Goal: Navigation & Orientation: Understand site structure

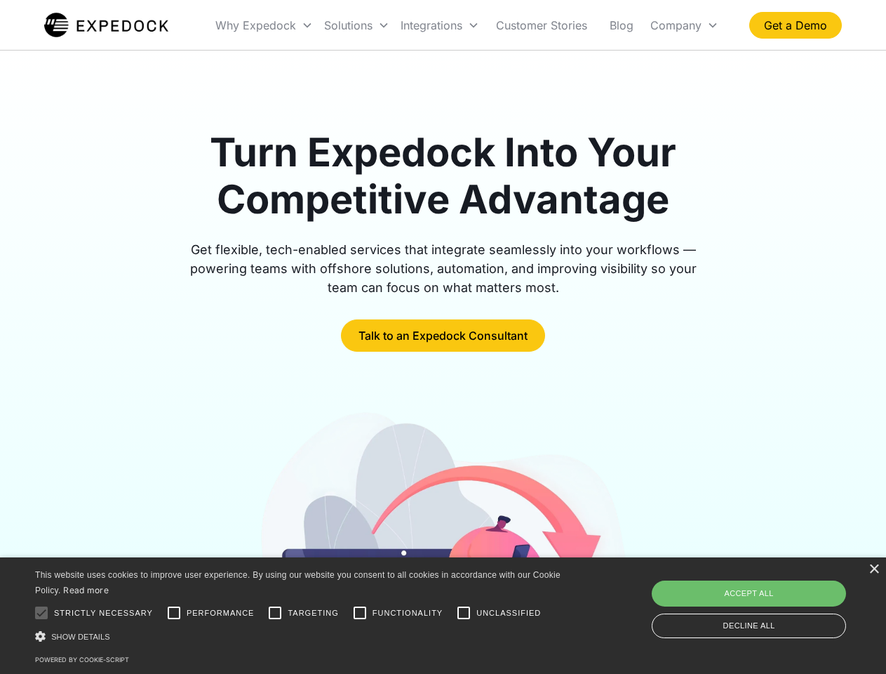
click at [467, 25] on div "Integrations" at bounding box center [440, 25] width 90 height 48
click at [265, 25] on div "Why Expedock" at bounding box center [255, 25] width 81 height 14
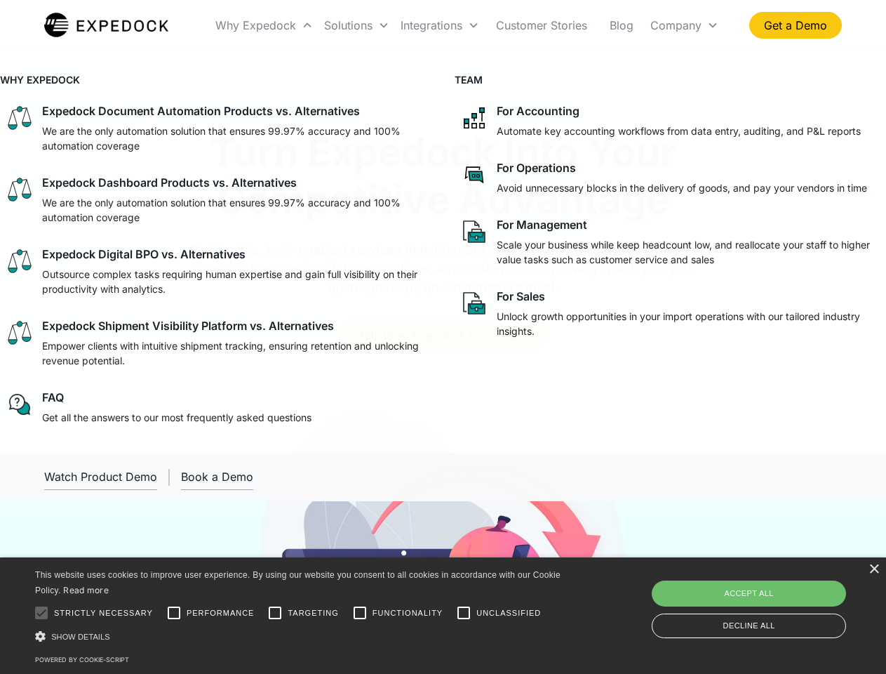
click at [357, 25] on div "Solutions" at bounding box center [348, 25] width 48 height 14
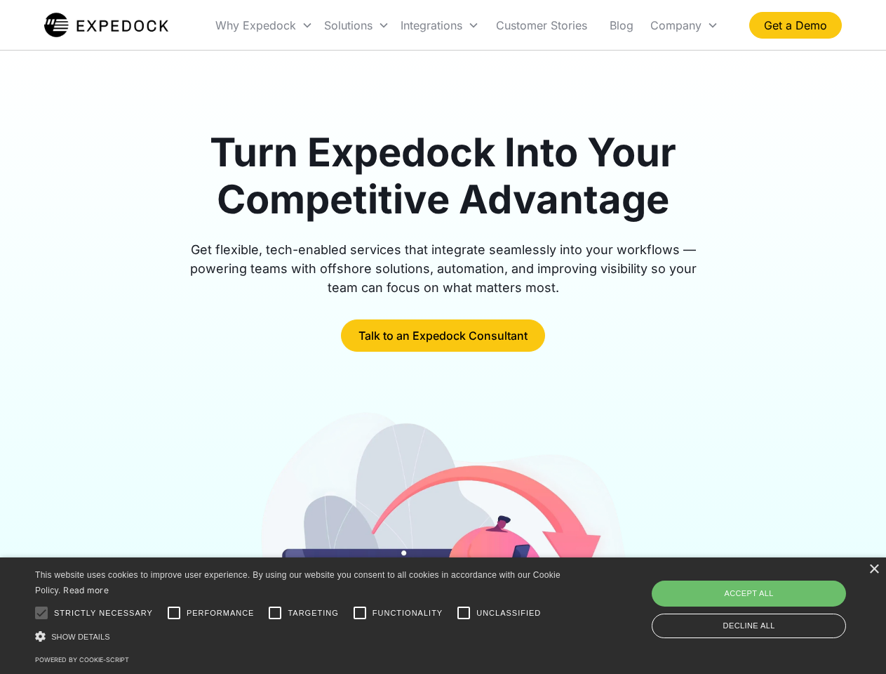
click at [440, 25] on div "Integrations" at bounding box center [432, 25] width 62 height 14
click at [684, 25] on div "Company" at bounding box center [676, 25] width 51 height 14
click at [41, 613] on div at bounding box center [41, 613] width 28 height 28
click at [174, 613] on input "Performance" at bounding box center [174, 613] width 28 height 28
checkbox input "true"
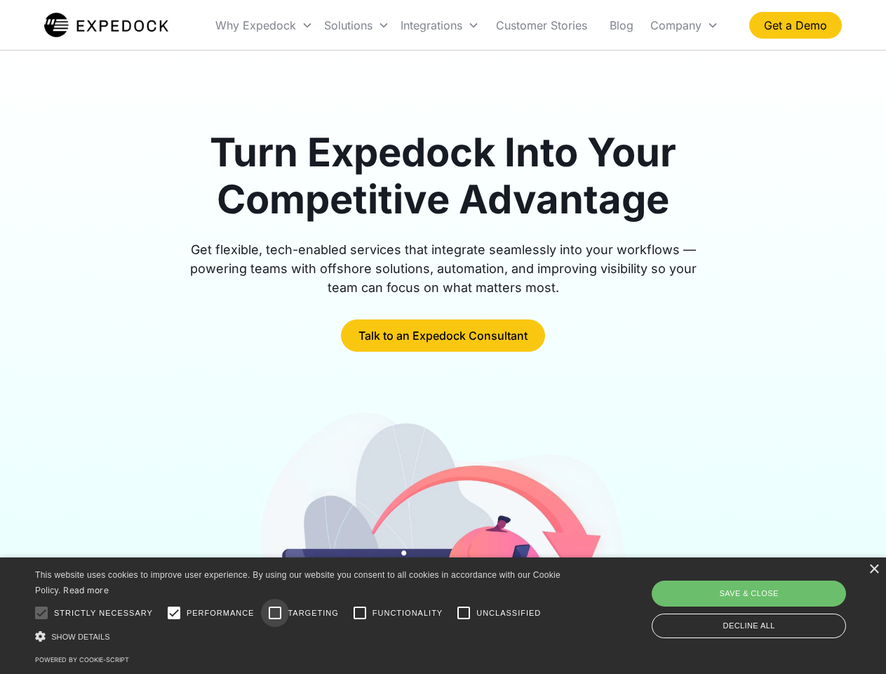
click at [275, 613] on input "Targeting" at bounding box center [275, 613] width 28 height 28
checkbox input "true"
click at [360, 613] on input "Functionality" at bounding box center [360, 613] width 28 height 28
checkbox input "true"
click at [464, 613] on input "Unclassified" at bounding box center [464, 613] width 28 height 28
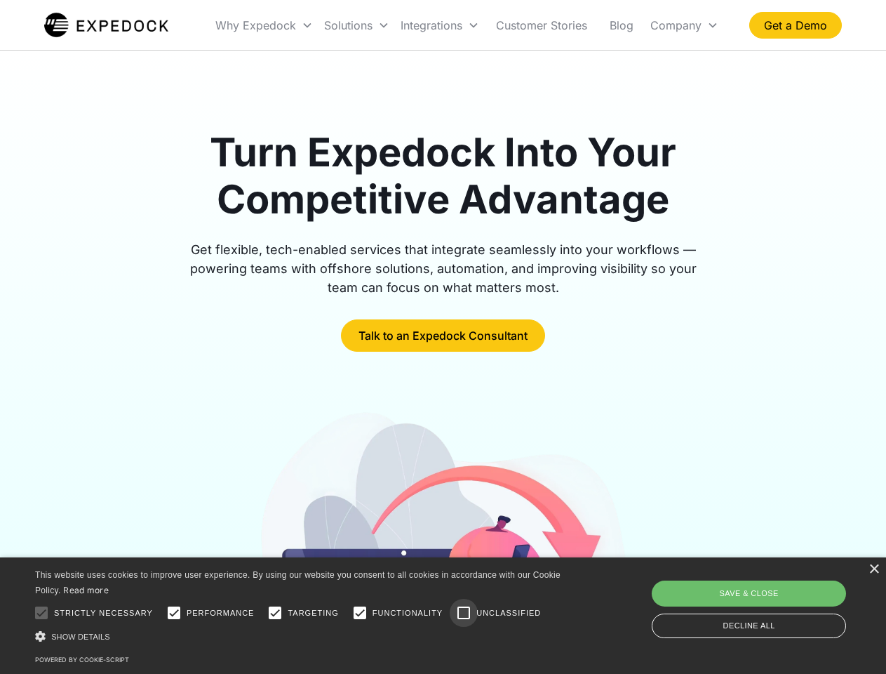
checkbox input "true"
